Goal: Information Seeking & Learning: Understand process/instructions

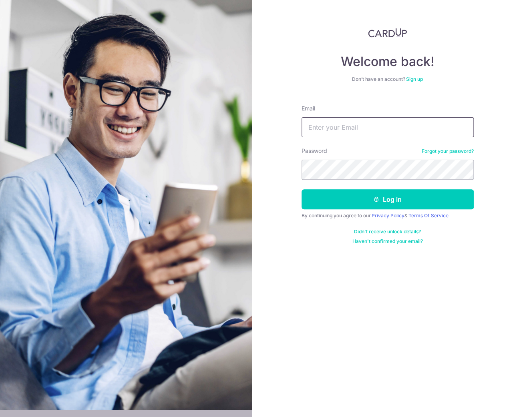
click at [337, 129] on input "Email" at bounding box center [387, 127] width 172 height 20
type input "[EMAIL_ADDRESS][DOMAIN_NAME]"
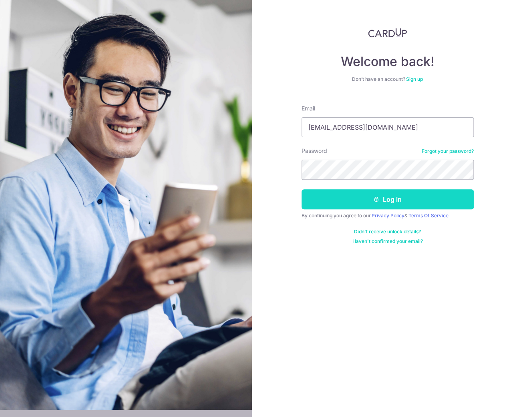
click at [401, 201] on button "Log in" at bounding box center [387, 199] width 172 height 20
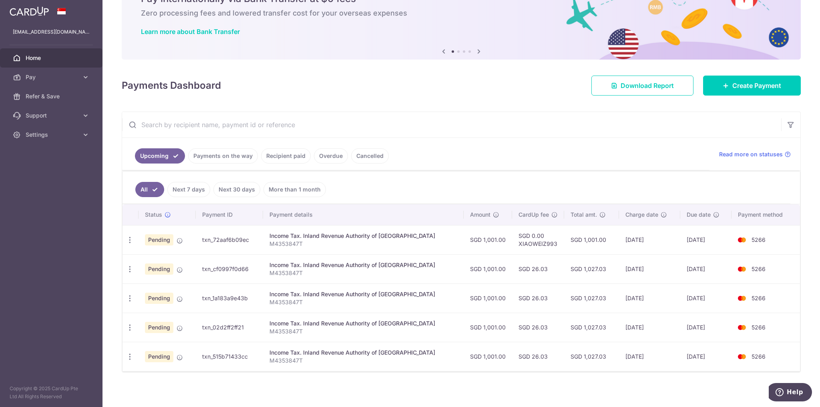
scroll to position [44, 0]
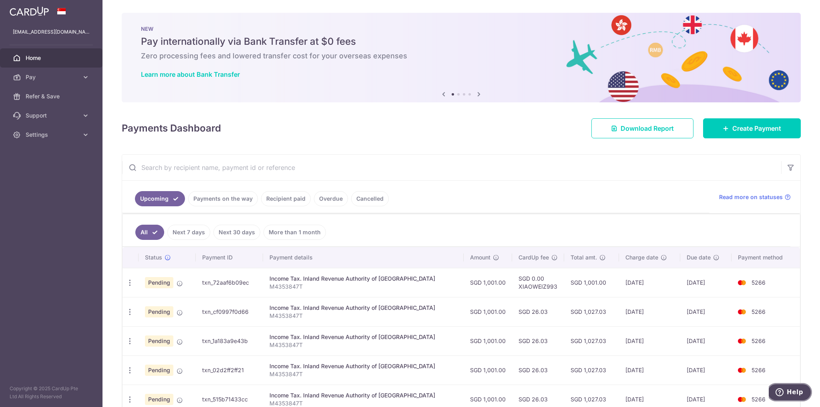
click at [799, 393] on span "Help" at bounding box center [795, 392] width 16 height 7
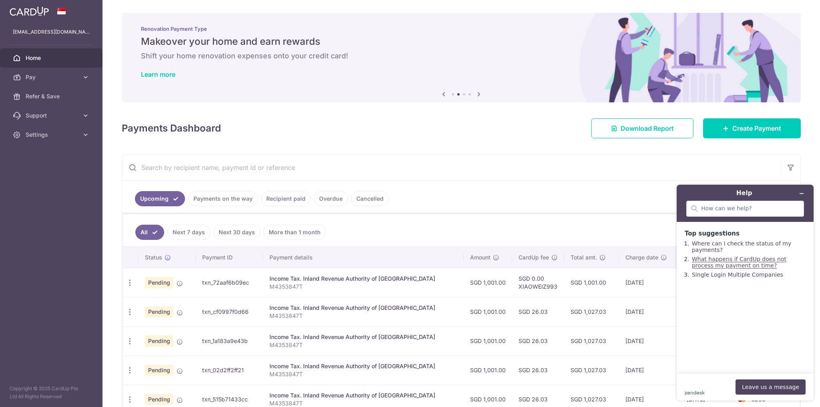
click at [727, 265] on link "What happens if CardUp does not process my payment on time?" at bounding box center [739, 262] width 94 height 13
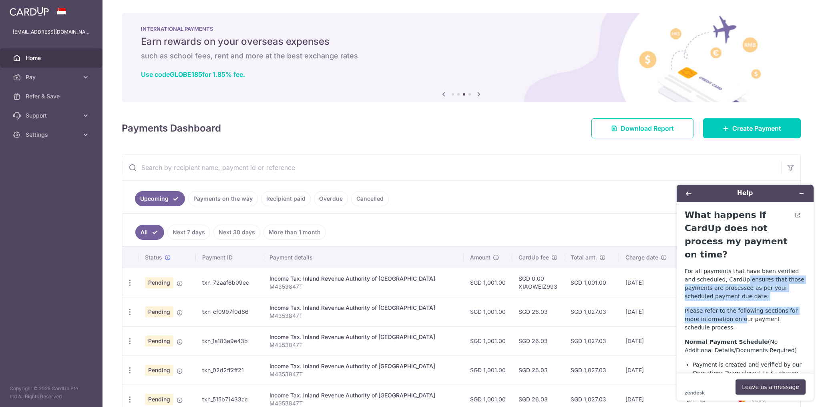
drag, startPoint x: 731, startPoint y: 267, endPoint x: 727, endPoint y: 304, distance: 37.4
click at [710, 307] on p "Please refer to the following sections for more information on our payment sche…" at bounding box center [745, 319] width 121 height 25
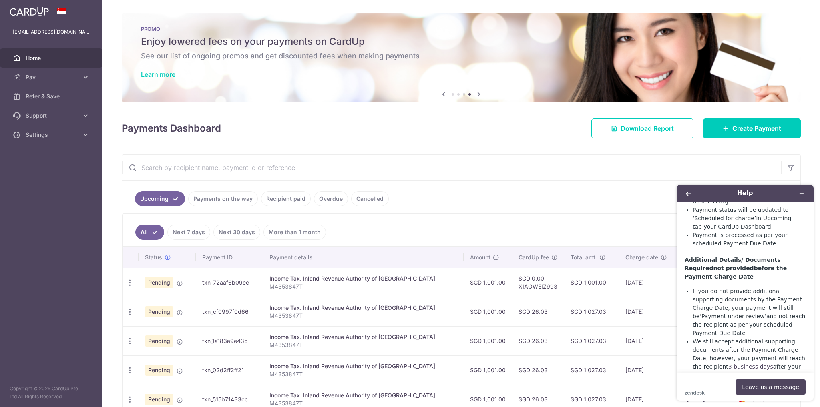
scroll to position [440, 0]
click at [611, 181] on ul "Upcoming Payments on the way Recipient paid Overdue Cancelled" at bounding box center [415, 197] width 587 height 32
click at [802, 194] on icon "Minimize widget" at bounding box center [802, 194] width 6 height 6
